Goal: Find specific page/section: Find specific page/section

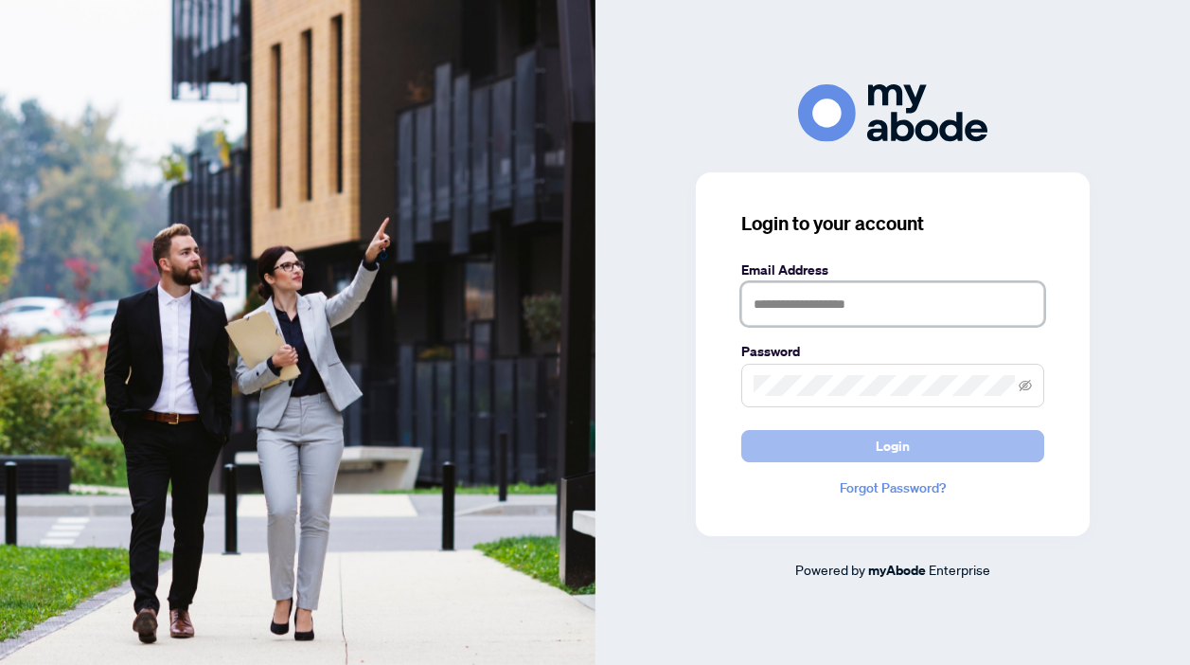
type input "**********"
click at [874, 453] on button "Login" at bounding box center [892, 446] width 303 height 32
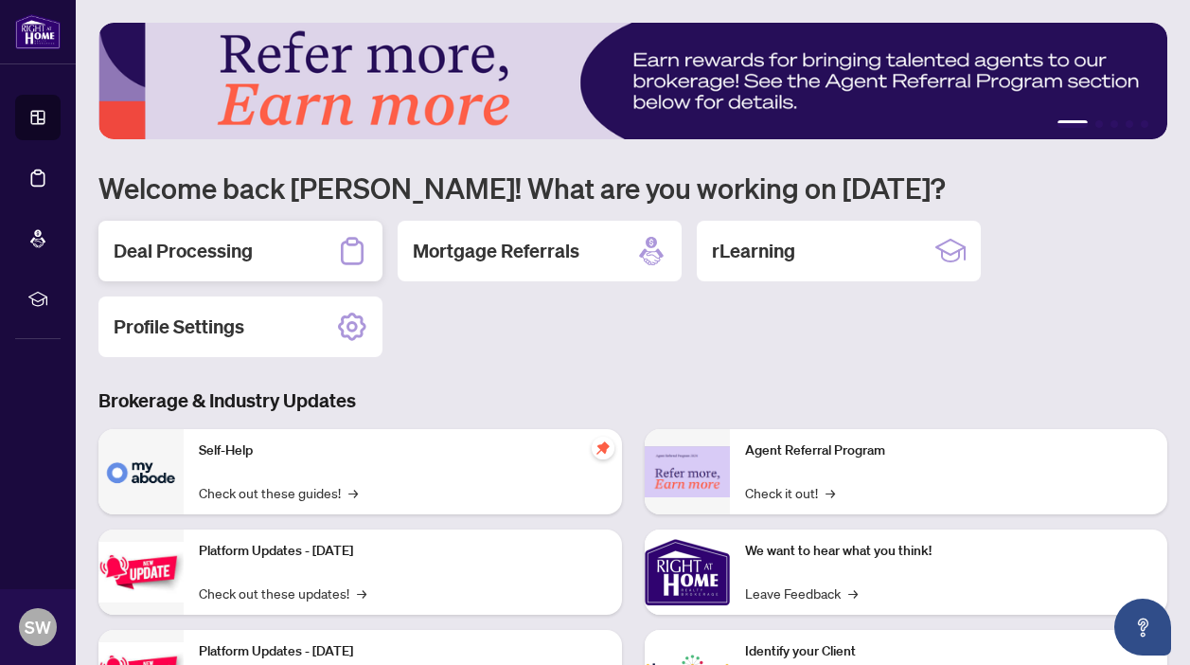
click at [266, 262] on div "Deal Processing" at bounding box center [240, 251] width 284 height 61
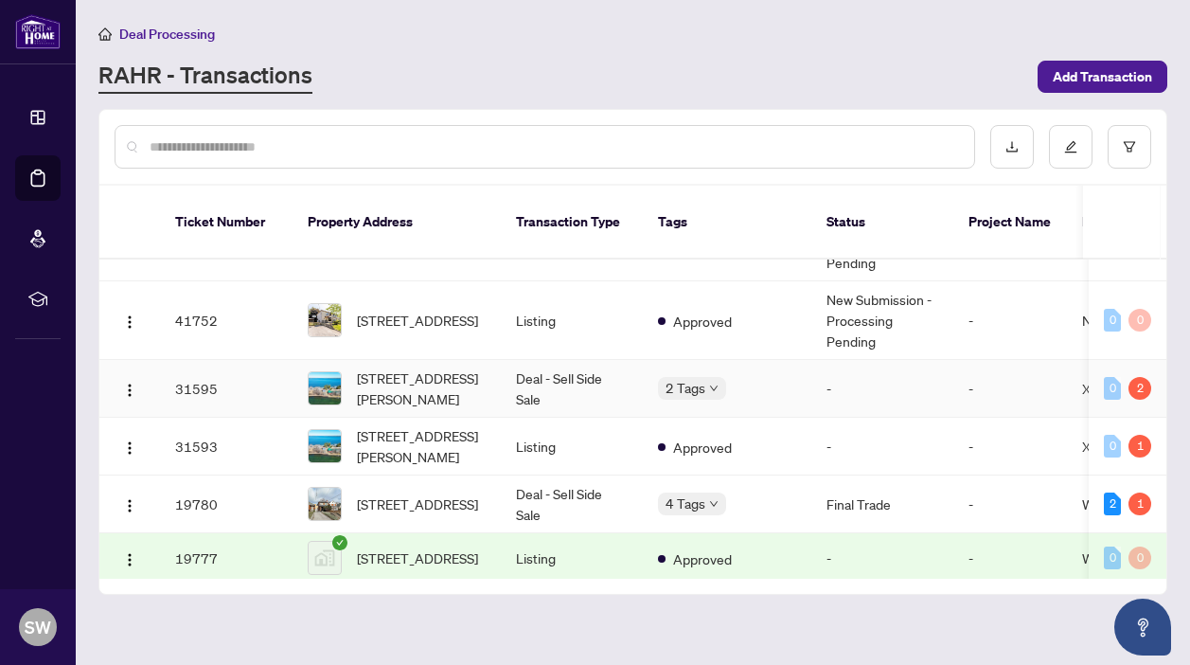
scroll to position [352, 0]
